Goal: Task Accomplishment & Management: Manage account settings

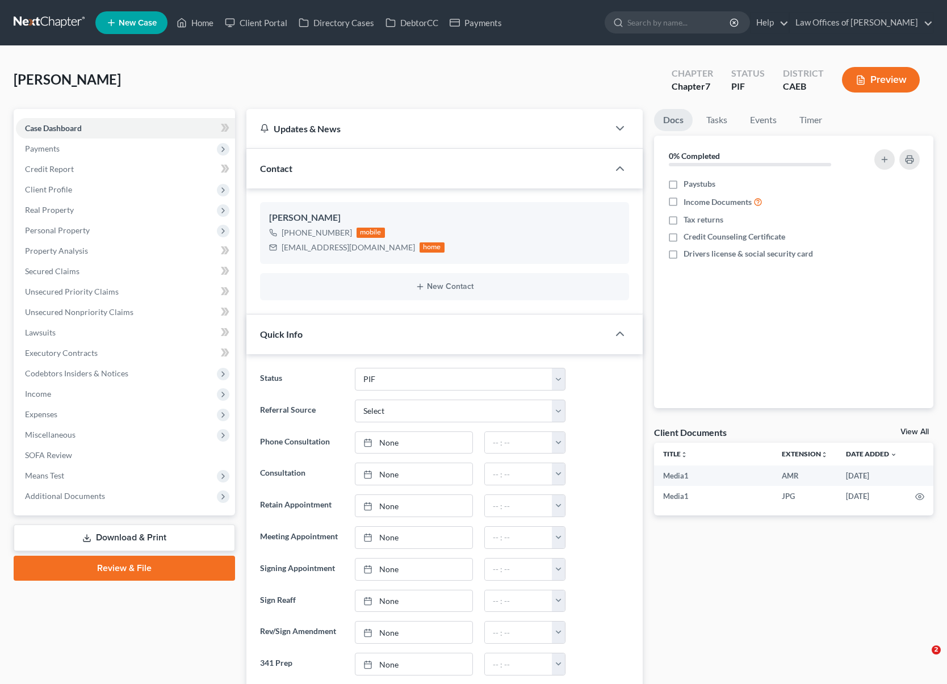
select select "11"
select select "0"
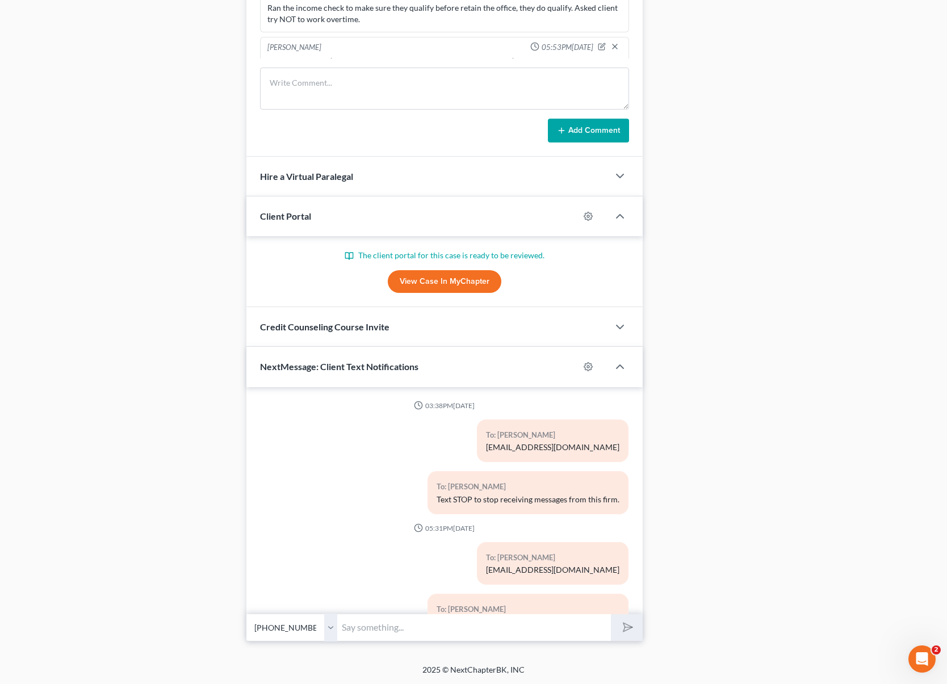
scroll to position [3175, 0]
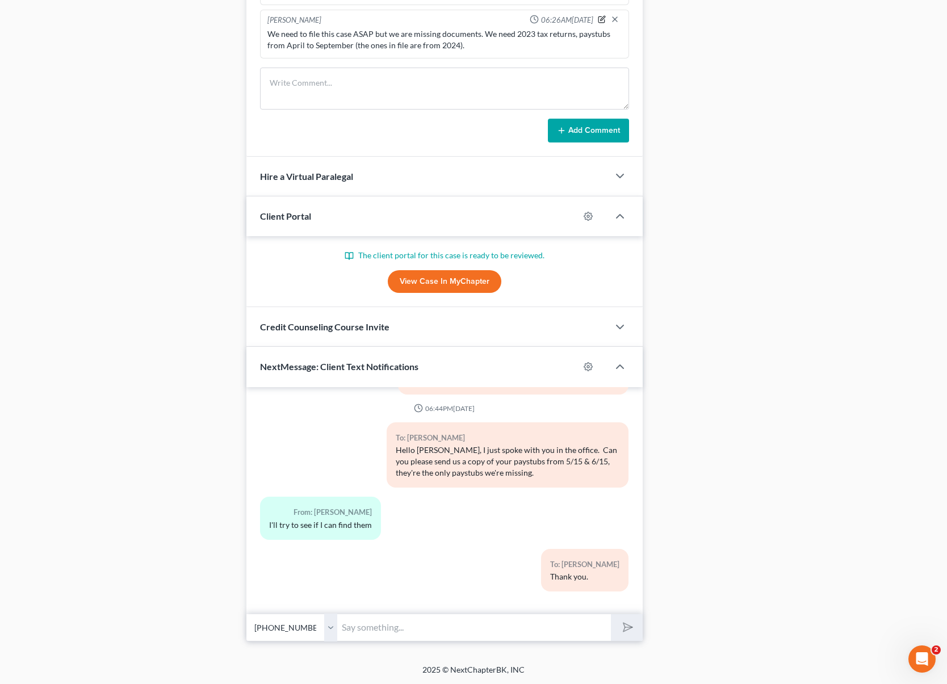
click at [598, 18] on icon "button" at bounding box center [602, 19] width 8 height 8
click at [413, 45] on textarea "We need to file this case ASAP but we are missing documents. We need 2023 tax r…" at bounding box center [444, 49] width 354 height 42
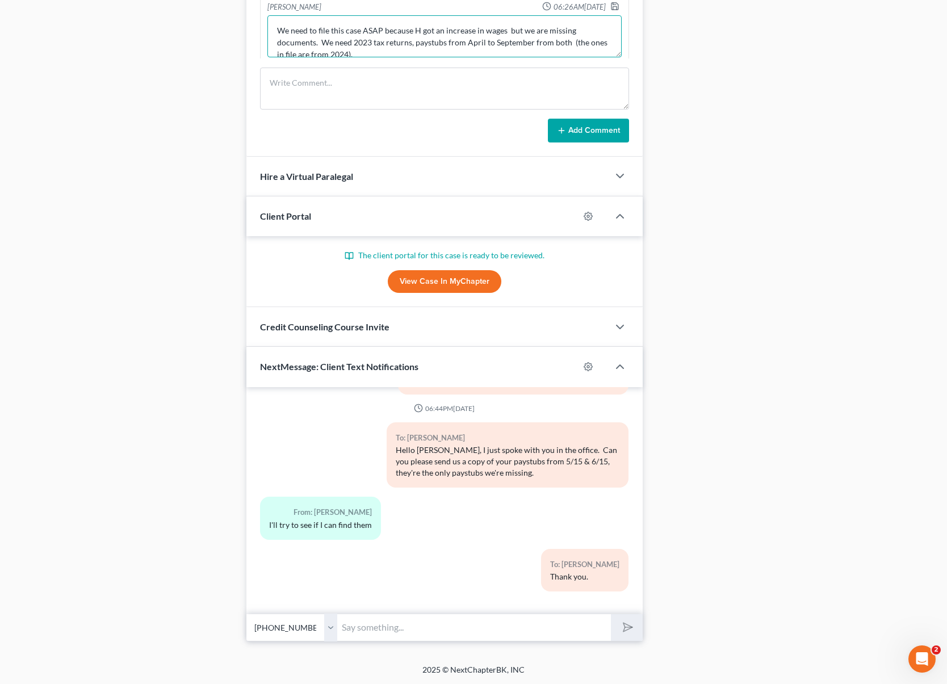
scroll to position [100, 0]
type textarea "We need to file this case ASAP because H got an increase in wages but we are mi…"
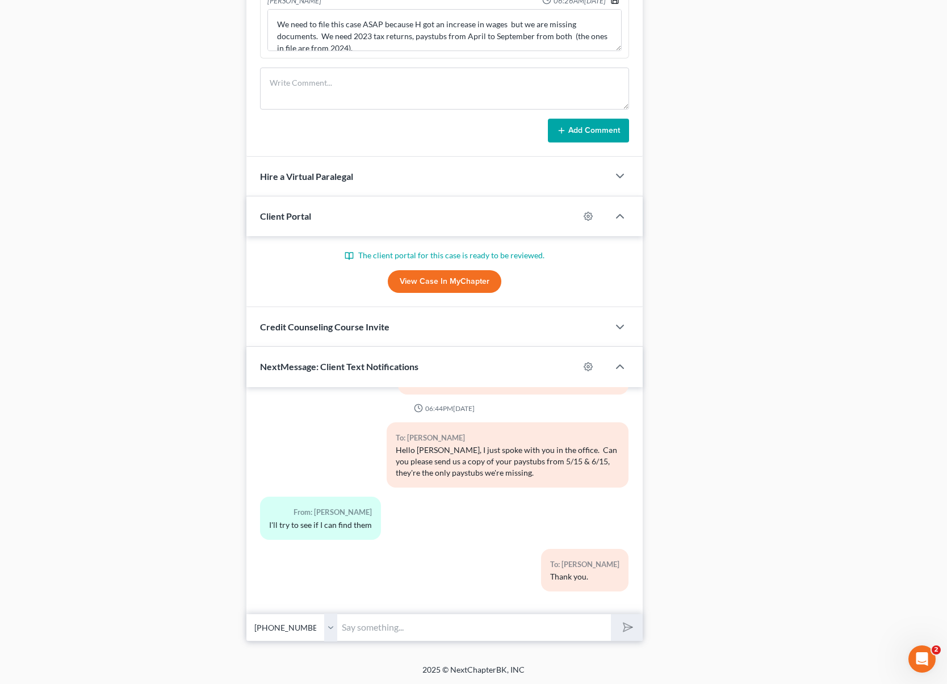
click at [612, 1] on polyline "button" at bounding box center [614, 2] width 4 height 3
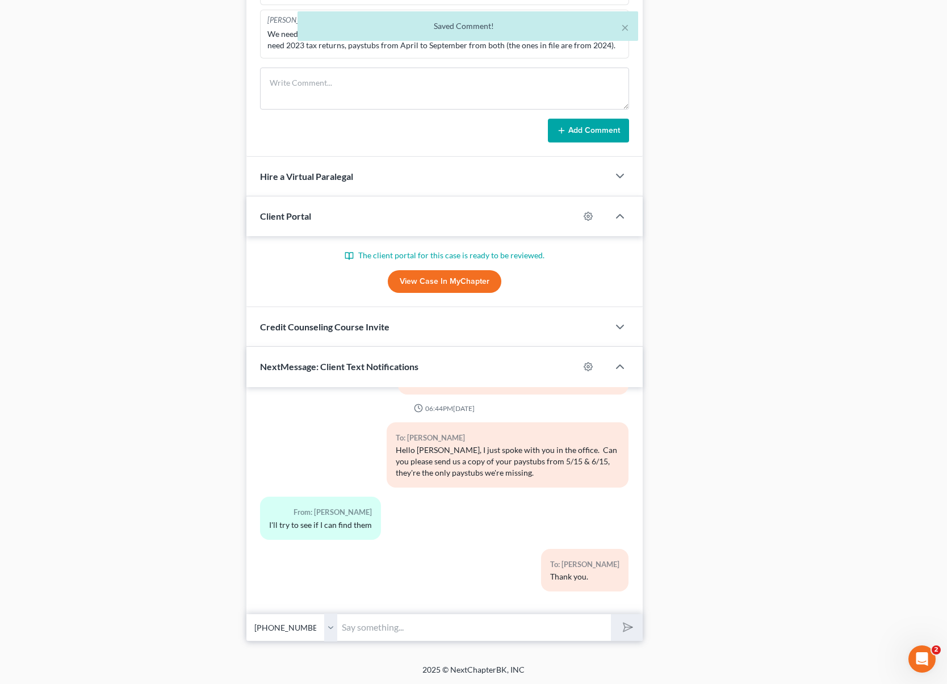
scroll to position [92, 0]
click at [407, 589] on div "To: [PERSON_NAME] Thank you." at bounding box center [507, 575] width 253 height 52
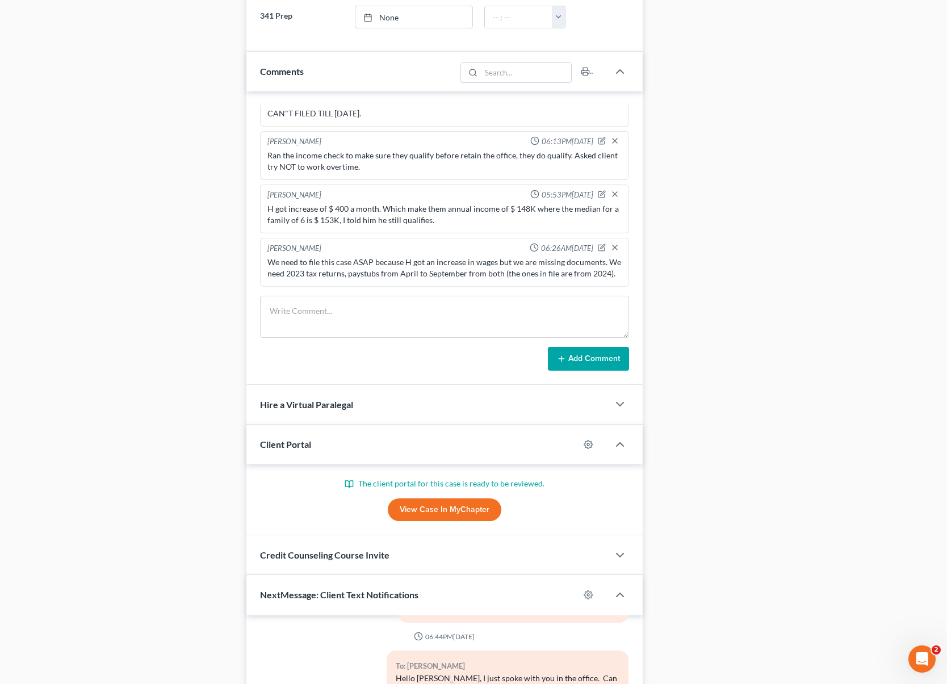
scroll to position [301, 0]
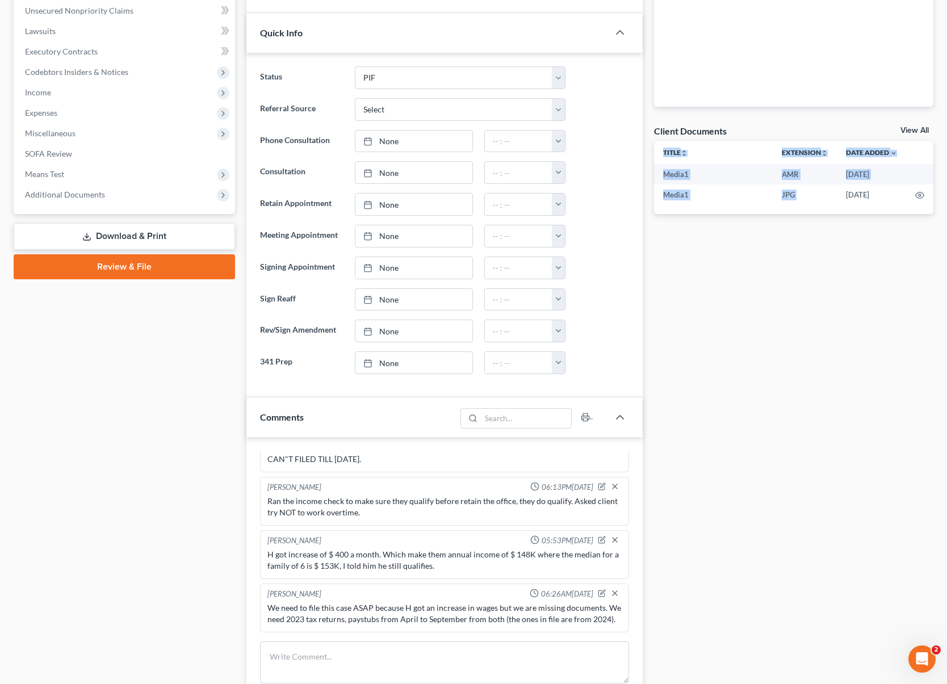
drag, startPoint x: 950, startPoint y: 436, endPoint x: 851, endPoint y: 122, distance: 329.7
click at [851, 122] on div "Docs Tasks Events Timer 0% Completed Nothing here yet! Paystubs Income Document…" at bounding box center [793, 512] width 291 height 1408
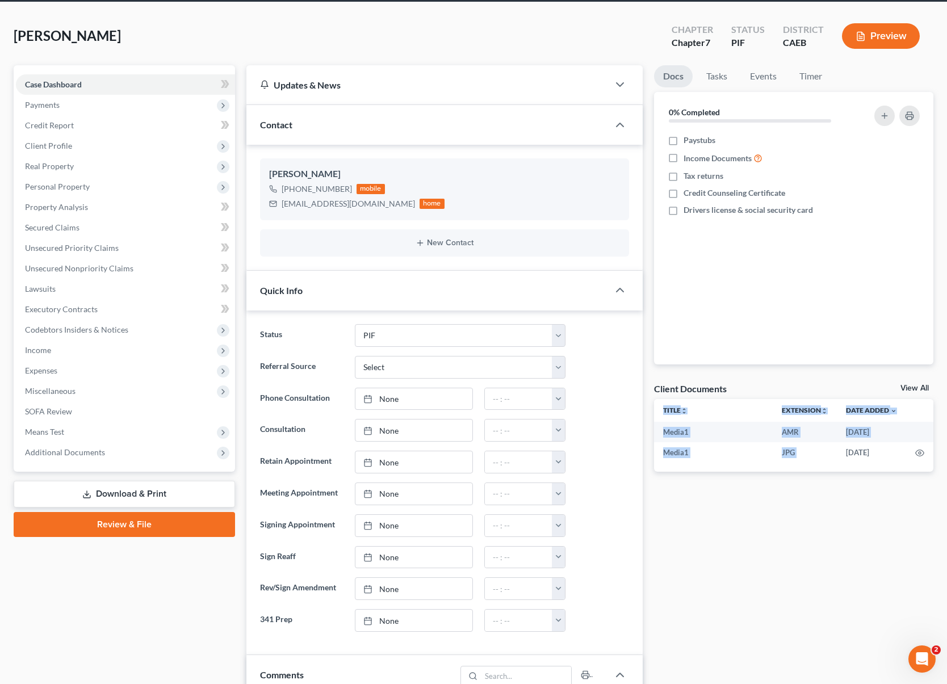
scroll to position [0, 0]
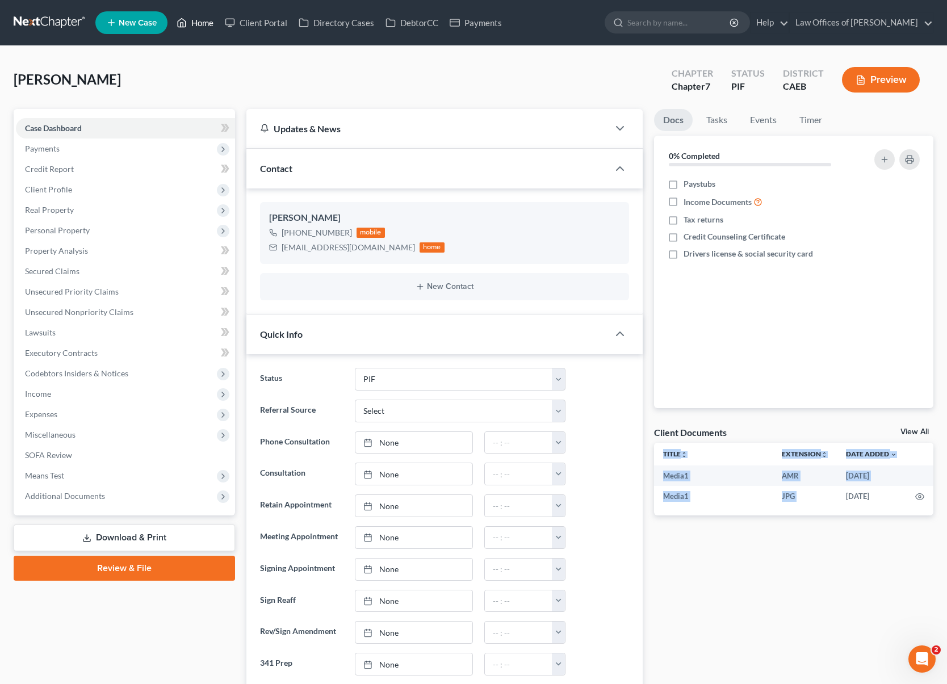
click at [205, 23] on link "Home" at bounding box center [195, 22] width 48 height 20
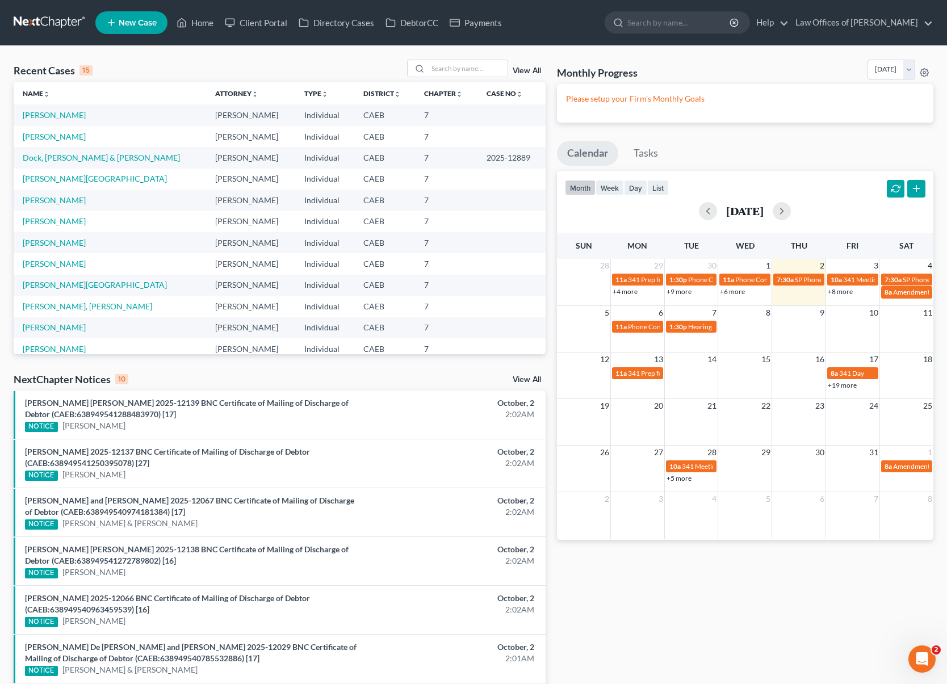
click at [733, 294] on link "+6 more" at bounding box center [732, 291] width 25 height 9
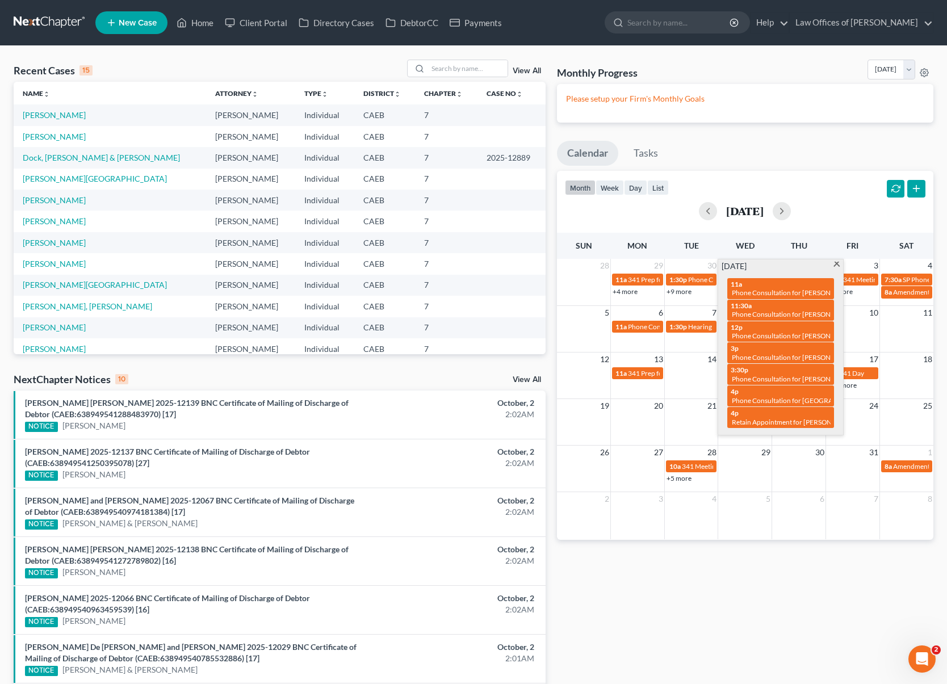
click at [835, 266] on span at bounding box center [836, 265] width 9 height 7
